Goal: Task Accomplishment & Management: Manage account settings

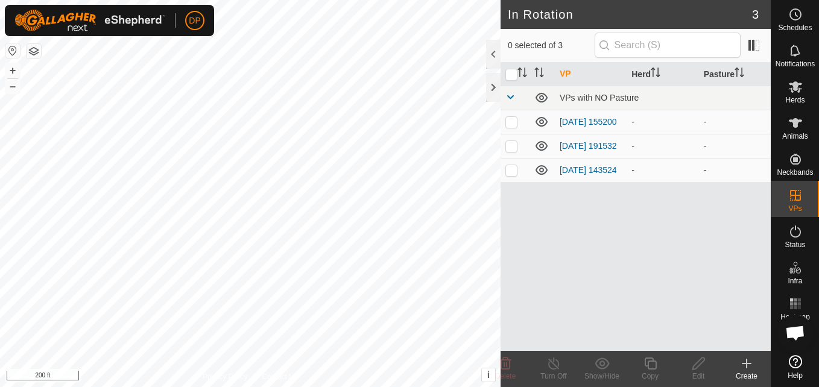
scroll to position [716, 0]
click at [793, 123] on icon at bounding box center [795, 123] width 13 height 10
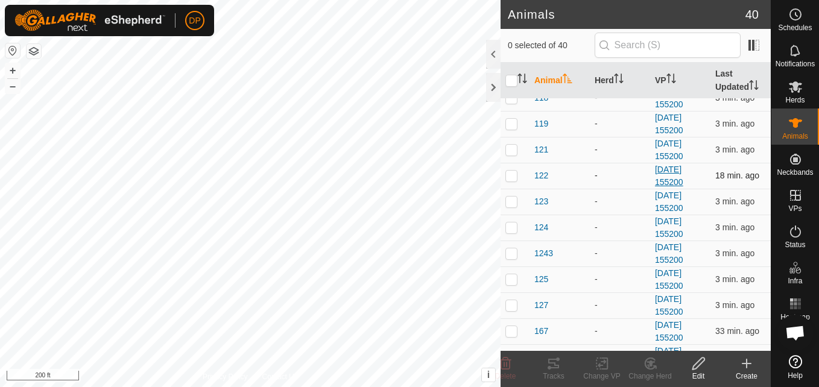
scroll to position [241, 0]
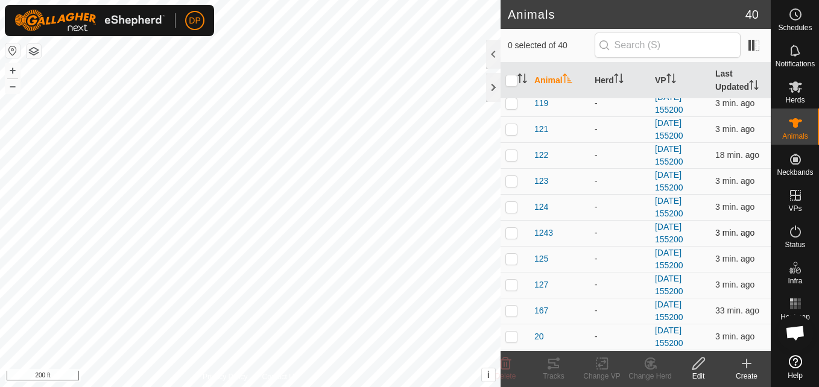
click at [597, 231] on div "-" at bounding box center [620, 233] width 51 height 13
click at [508, 233] on p-checkbox at bounding box center [511, 233] width 12 height 10
checkbox input "true"
click at [229, 0] on html "DP Schedules Notifications Herds Animals Neckbands VPs Status Infra Heatmap Hel…" at bounding box center [409, 193] width 819 height 387
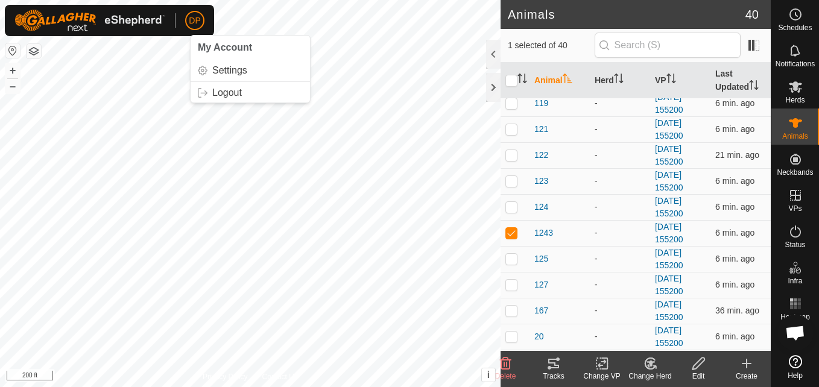
click at [34, 52] on button "button" at bounding box center [34, 51] width 14 height 14
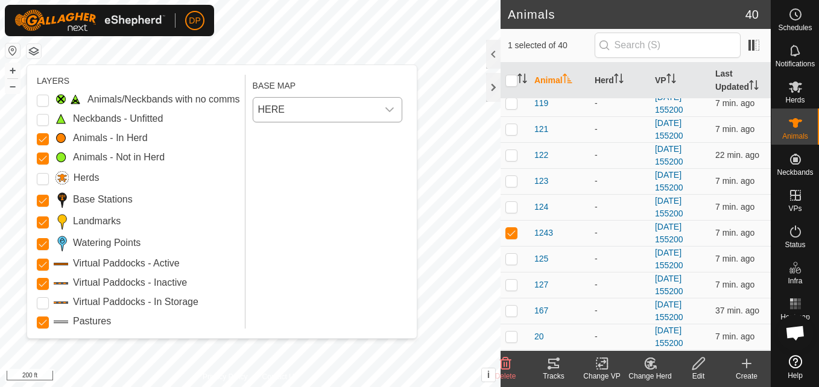
click at [394, 110] on icon "dropdown trigger" at bounding box center [390, 110] width 10 height 10
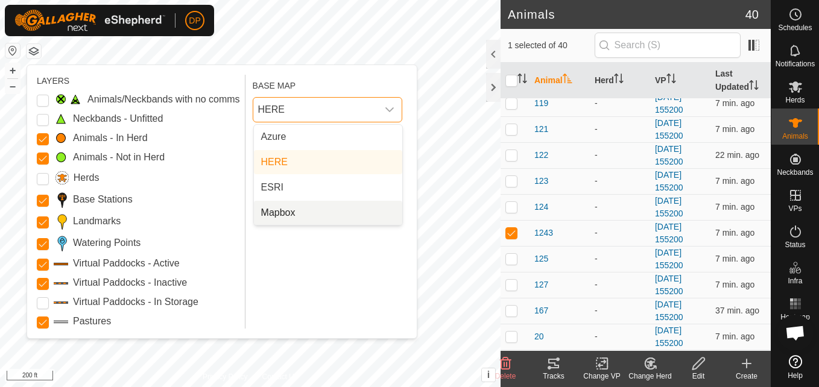
click at [351, 274] on div "BASE MAP HERE Azure HERE ESRI Mapbox" at bounding box center [330, 202] width 154 height 254
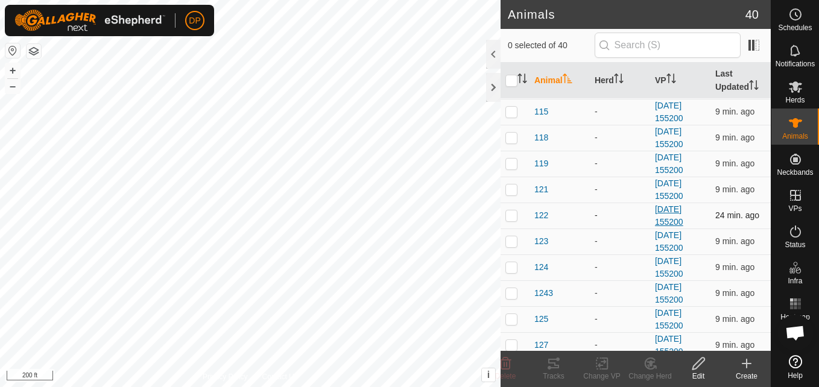
scroll to position [241, 0]
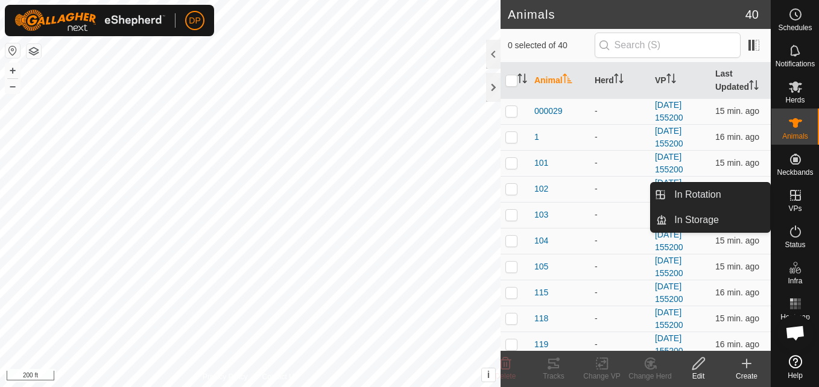
click at [799, 200] on icon at bounding box center [795, 195] width 11 height 11
click at [737, 195] on link "In Rotation" at bounding box center [718, 195] width 103 height 24
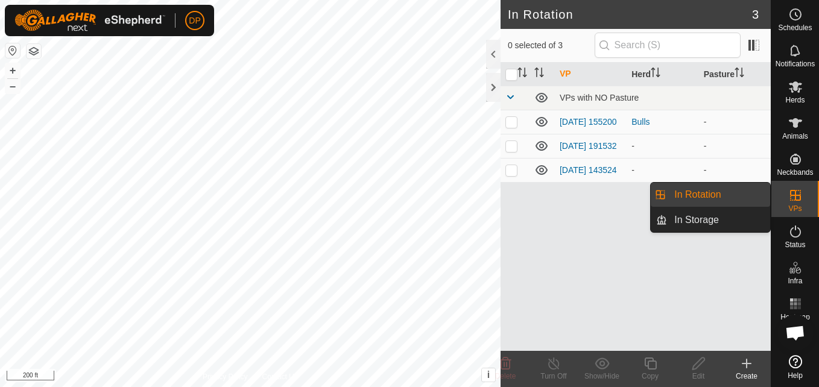
click at [737, 195] on link "In Rotation" at bounding box center [718, 195] width 103 height 24
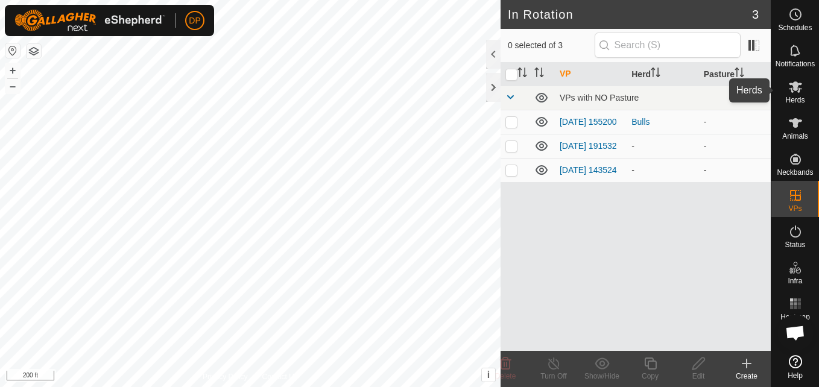
click at [797, 94] on es-mob-svg-icon at bounding box center [795, 86] width 22 height 19
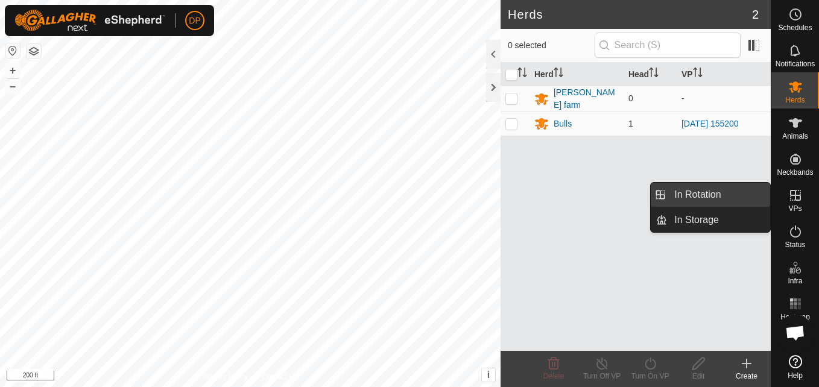
click at [718, 192] on link "In Rotation" at bounding box center [718, 195] width 103 height 24
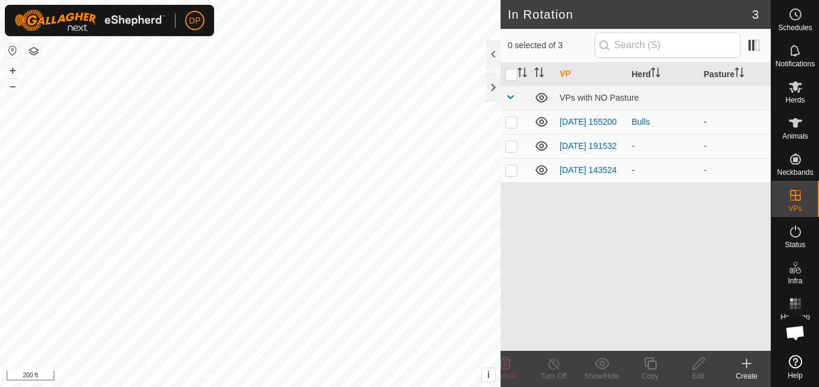
click at [511, 124] on p-checkbox at bounding box center [511, 122] width 12 height 10
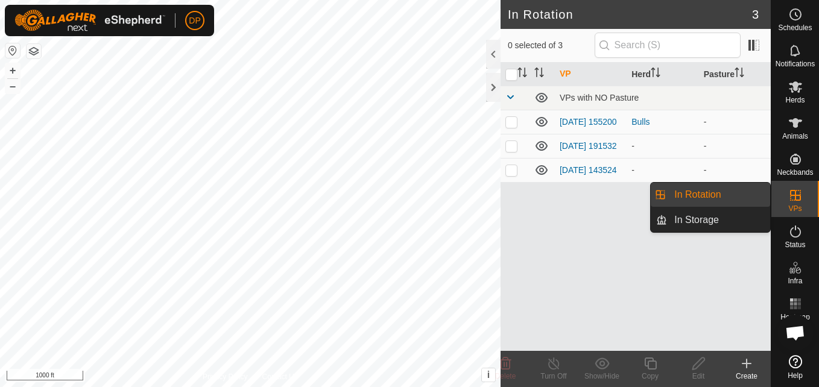
click at [787, 197] on es-virtualpaddocks-svg-icon at bounding box center [795, 195] width 22 height 19
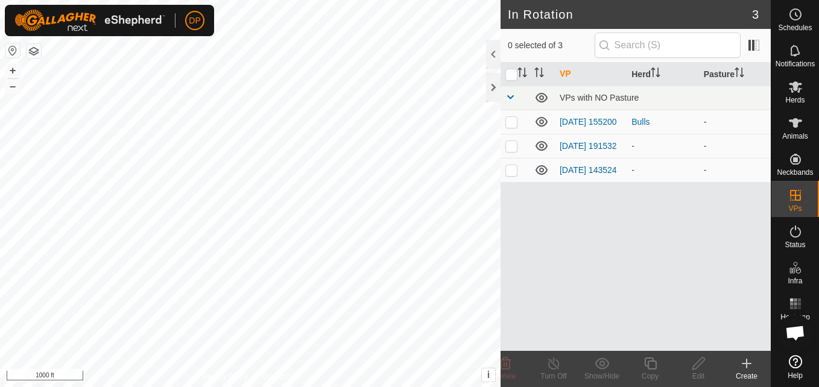
click at [513, 123] on p-checkbox at bounding box center [511, 122] width 12 height 10
checkbox input "true"
click at [652, 365] on icon at bounding box center [650, 363] width 15 height 14
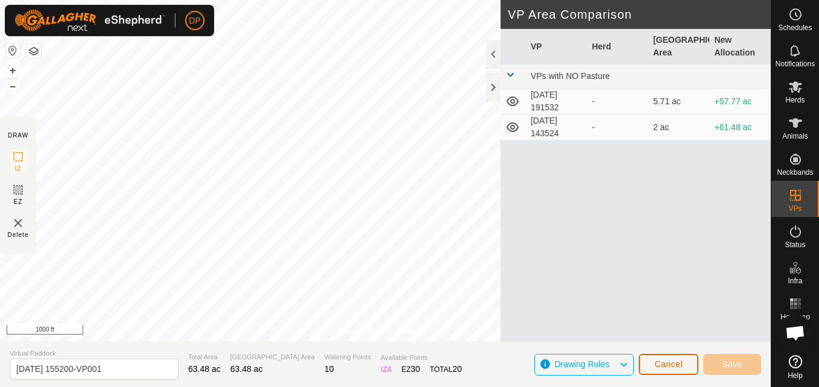
click at [658, 362] on span "Cancel" at bounding box center [668, 364] width 28 height 10
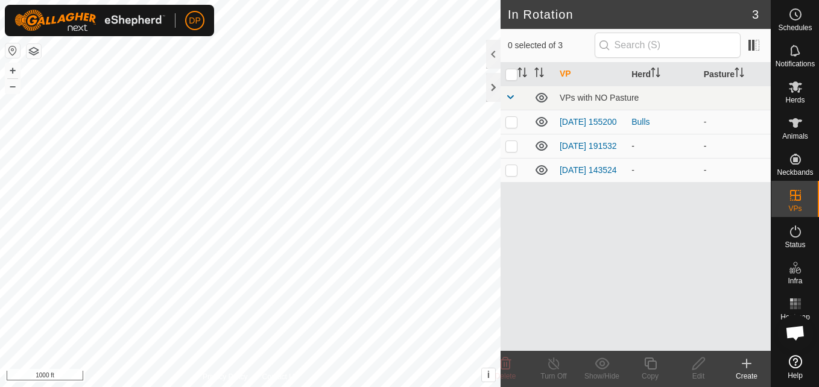
click at [506, 146] on p-tablecheckbox at bounding box center [511, 146] width 12 height 10
click at [504, 360] on icon at bounding box center [505, 363] width 14 height 14
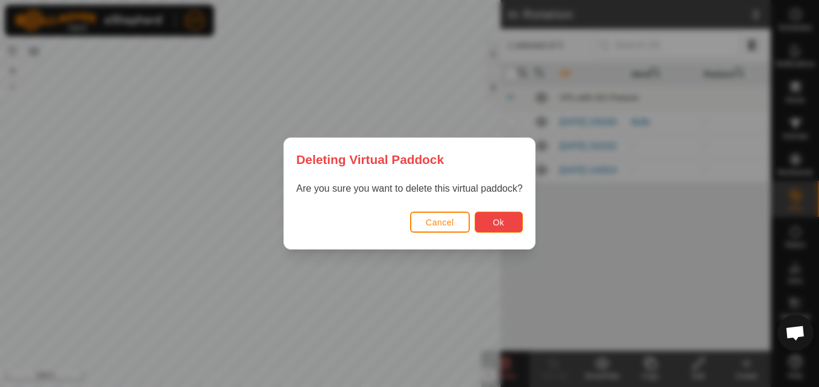
click at [501, 213] on button "Ok" at bounding box center [499, 222] width 48 height 21
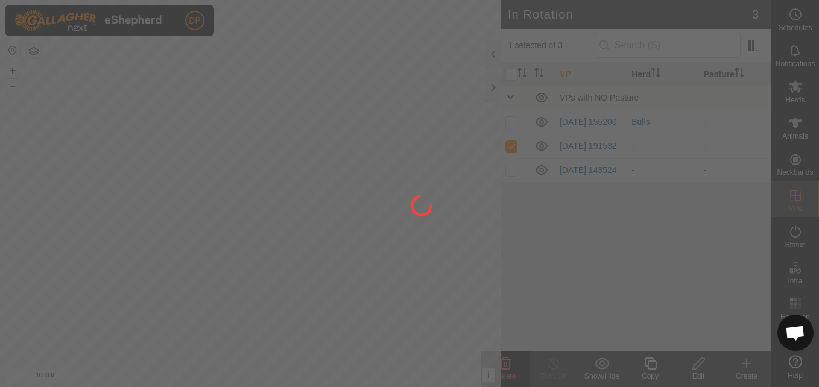
checkbox input "false"
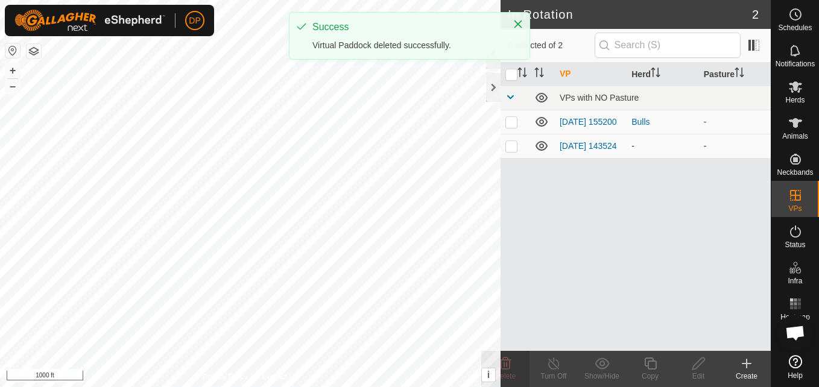
click at [511, 148] on p-checkbox at bounding box center [511, 146] width 12 height 10
checkbox input "true"
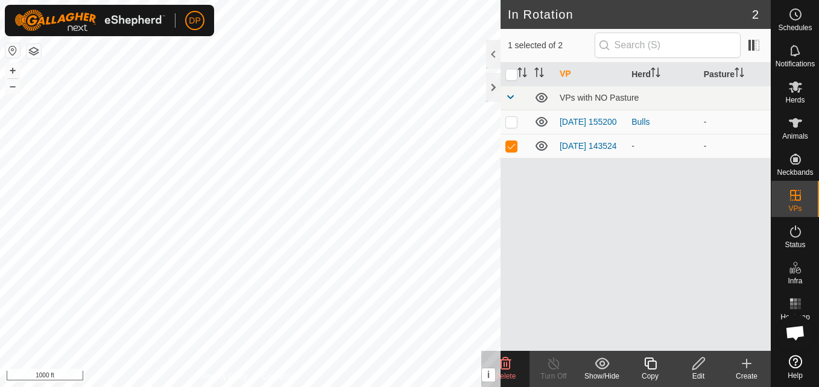
click at [505, 370] on icon at bounding box center [505, 363] width 14 height 14
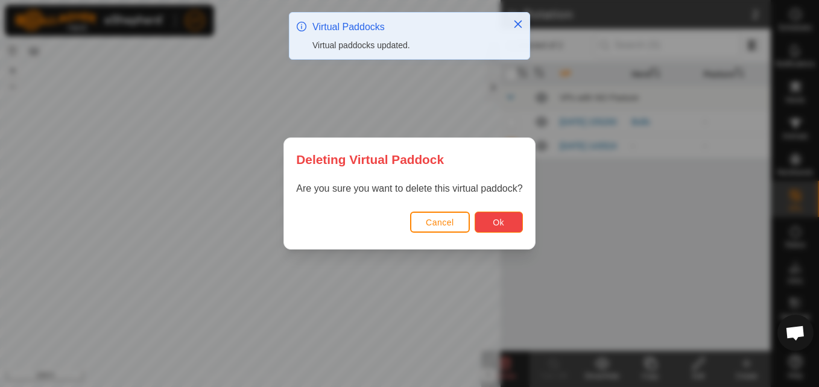
click at [494, 218] on span "Ok" at bounding box center [498, 223] width 11 height 10
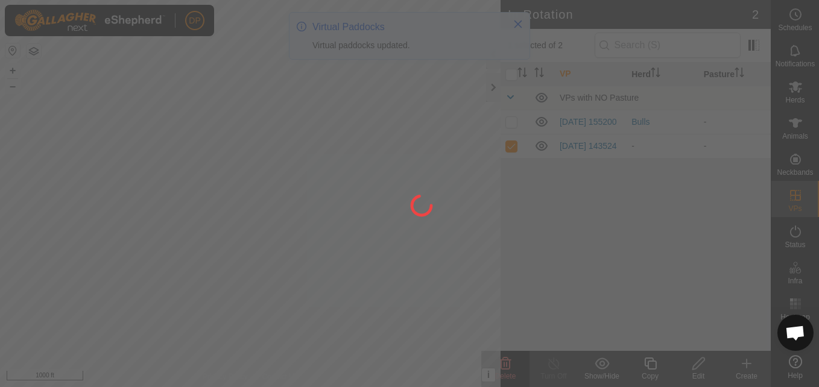
checkbox input "false"
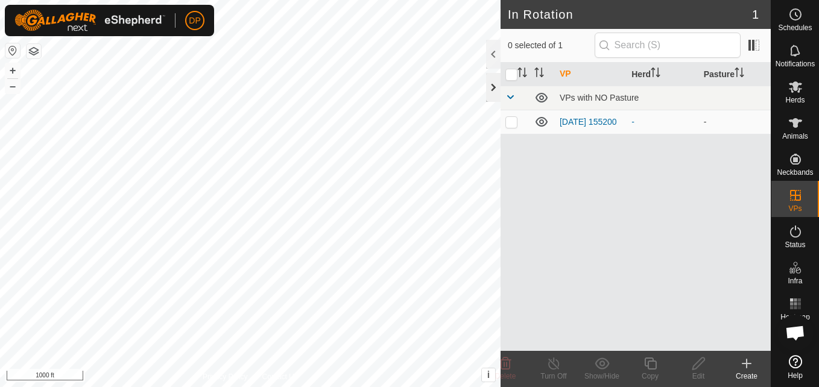
click at [495, 84] on div at bounding box center [493, 87] width 14 height 29
